Goal: Task Accomplishment & Management: Use online tool/utility

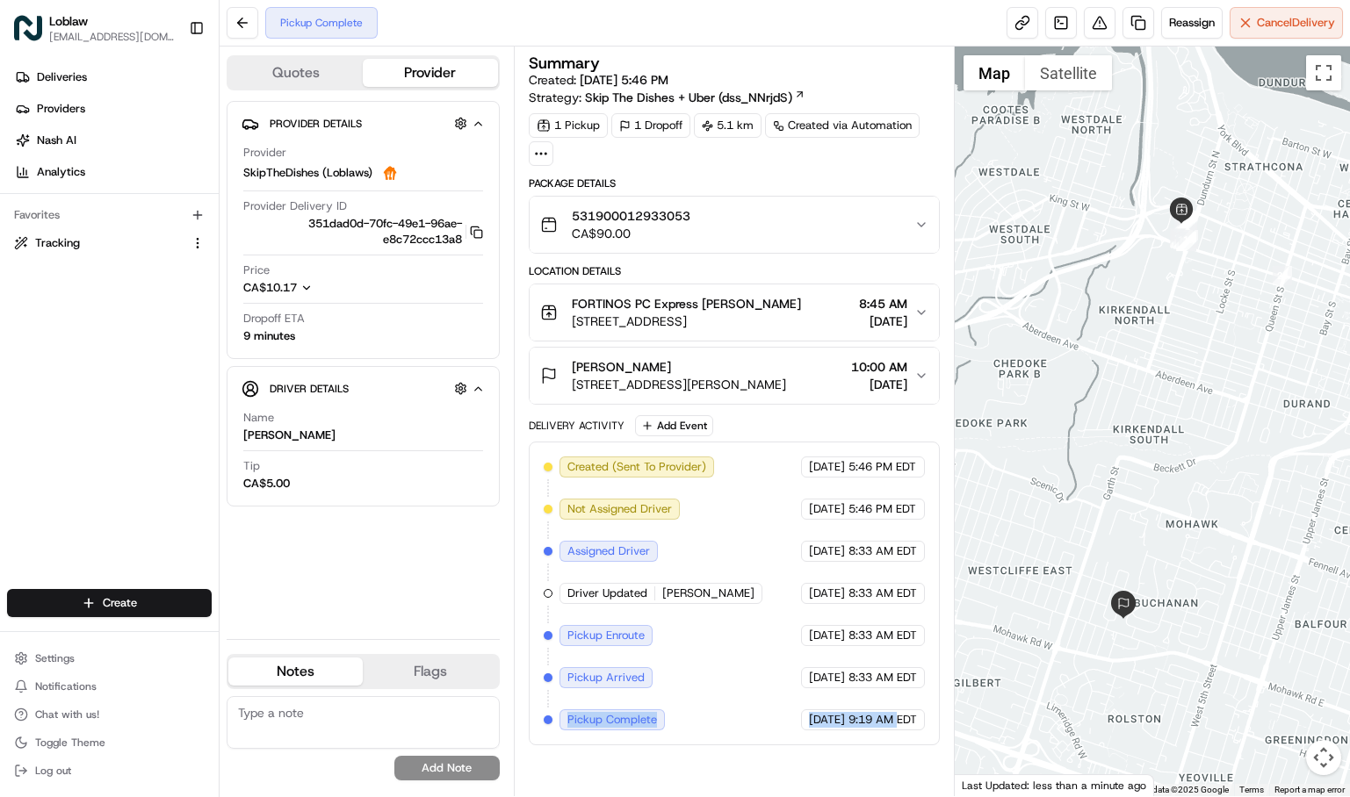
drag, startPoint x: 562, startPoint y: 721, endPoint x: 897, endPoint y: 724, distance: 335.5
click at [897, 724] on div "Created (Sent To Provider) SkipTheDishes (Loblaws) Aug 23 2025 5:46 PM EDT Not …" at bounding box center [734, 594] width 381 height 274
copy div "Pickup Complete SkipTheDishes (Loblaws) Aug 24 2025 9:19 AM"
click at [1294, 31] on button "Cancel Delivery" at bounding box center [1285, 23] width 113 height 32
click at [1272, 25] on span "Cancel Delivery" at bounding box center [1296, 23] width 78 height 16
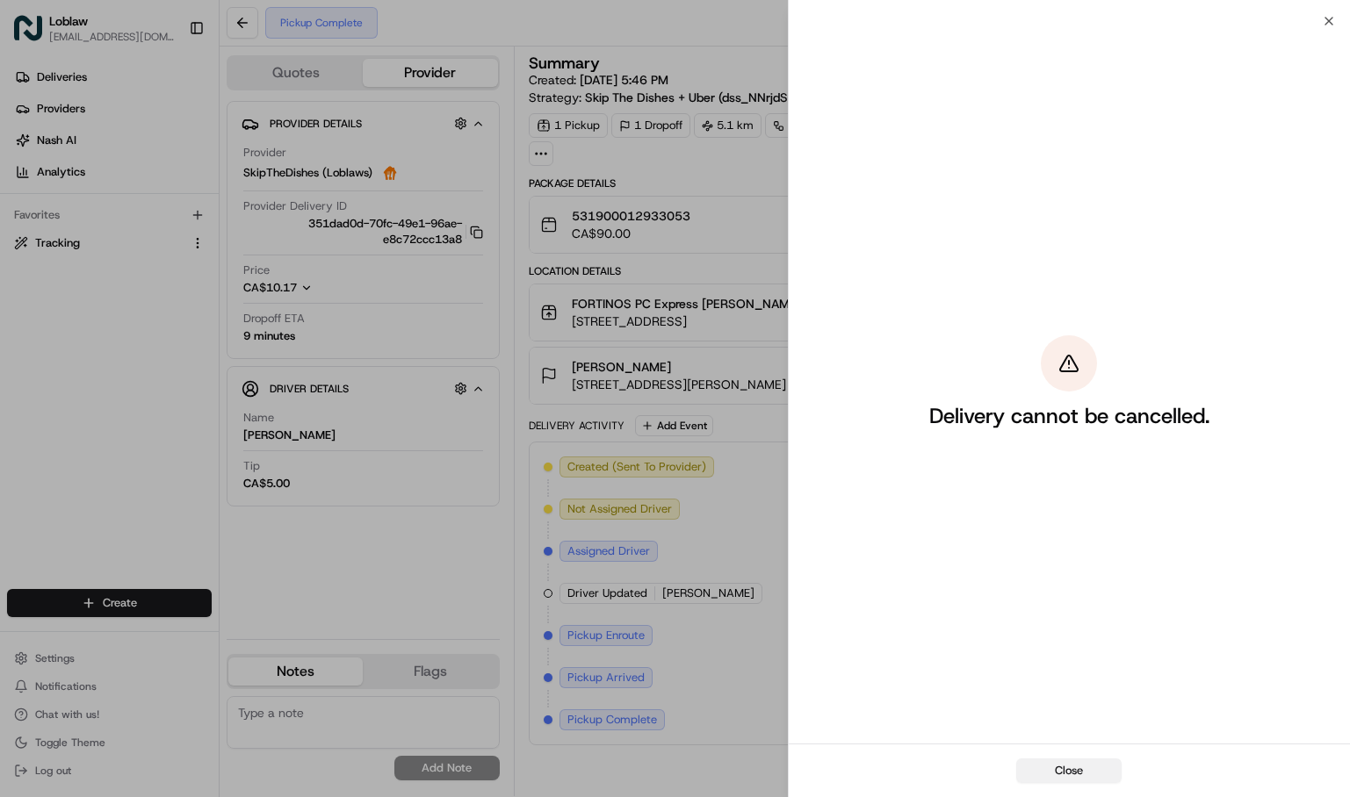
click at [1049, 772] on button "Close" at bounding box center [1068, 771] width 105 height 25
